Goal: Task Accomplishment & Management: Manage account settings

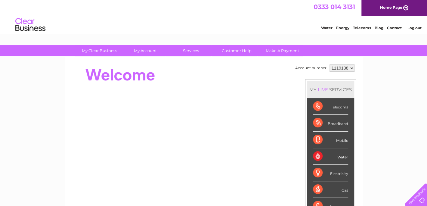
click at [336, 158] on div "Water" at bounding box center [330, 156] width 35 height 17
click at [318, 157] on div "Water" at bounding box center [330, 156] width 35 height 17
click at [338, 157] on div "Water" at bounding box center [330, 156] width 35 height 17
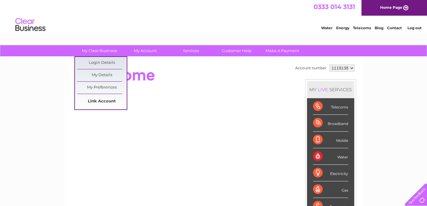
click at [105, 100] on link "Link Account" at bounding box center [102, 101] width 50 height 12
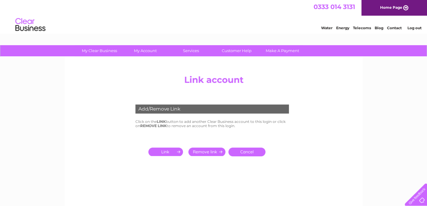
click at [166, 151] on input "submit" at bounding box center [166, 151] width 37 height 8
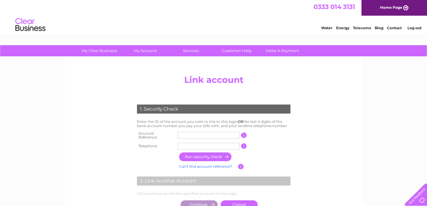
click at [192, 132] on input "text" at bounding box center [208, 135] width 62 height 7
type input "3023620"
click at [210, 141] on td at bounding box center [208, 146] width 65 height 10
click at [210, 142] on input "text" at bounding box center [208, 145] width 62 height 7
type input "01292432661"
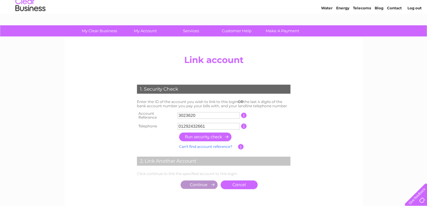
scroll to position [30, 0]
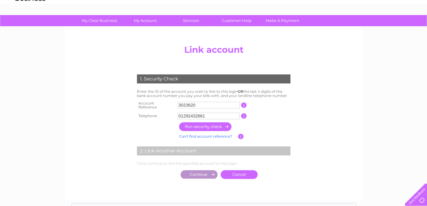
click at [195, 123] on input "button" at bounding box center [205, 126] width 53 height 9
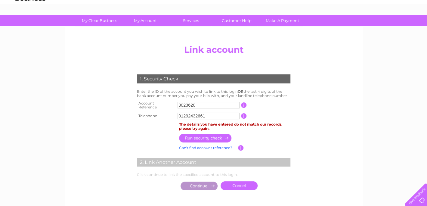
click at [184, 102] on input "3023620" at bounding box center [208, 105] width 62 height 7
click at [183, 103] on input "3023620" at bounding box center [208, 105] width 62 height 7
click at [210, 103] on input "30323620" at bounding box center [208, 105] width 62 height 7
type input "30323620"
click at [192, 133] on input "button" at bounding box center [205, 137] width 53 height 9
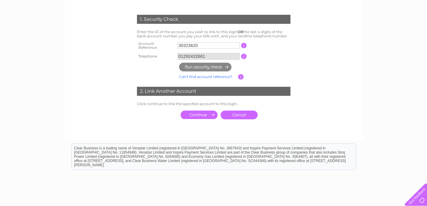
scroll to position [90, 0]
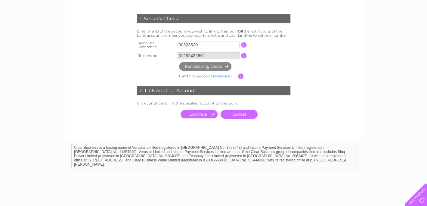
click at [193, 111] on input "submit" at bounding box center [198, 114] width 37 height 8
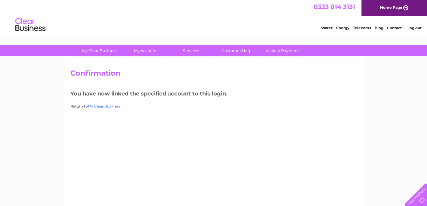
click at [101, 104] on link "My Clear Business" at bounding box center [104, 106] width 32 height 5
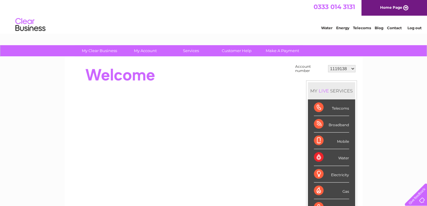
click at [354, 69] on select "1119138 1142708 30323620" at bounding box center [341, 68] width 27 height 7
select select "30323620"
click at [328, 65] on select "1119138 1142708 30323620" at bounding box center [341, 68] width 27 height 7
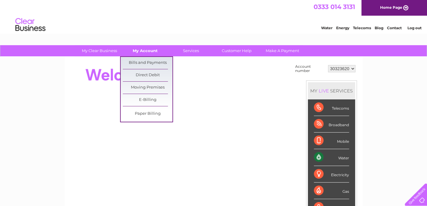
click at [150, 52] on link "My Account" at bounding box center [145, 50] width 50 height 11
click at [150, 63] on link "Bills and Payments" at bounding box center [148, 63] width 50 height 12
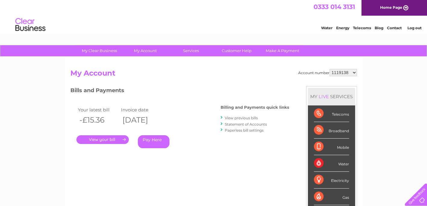
click at [347, 72] on select "1119138 1142708 30323620" at bounding box center [342, 72] width 27 height 7
select select "30323620"
click at [329, 69] on select "1119138 1142708 30323620" at bounding box center [342, 72] width 27 height 7
click at [109, 137] on link "." at bounding box center [102, 139] width 52 height 9
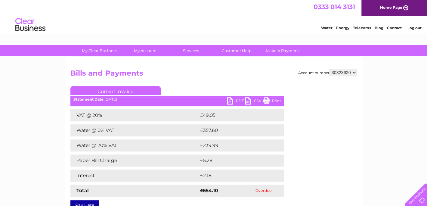
click at [233, 99] on link "PDF" at bounding box center [236, 101] width 18 height 9
click at [338, 161] on div "Account number 1119138 1142708 30323620 Bills and Payments Current Invoice PDF …" at bounding box center [213, 138] width 286 height 139
click at [232, 98] on link "PDF" at bounding box center [236, 101] width 18 height 9
